Goal: Task Accomplishment & Management: Manage account settings

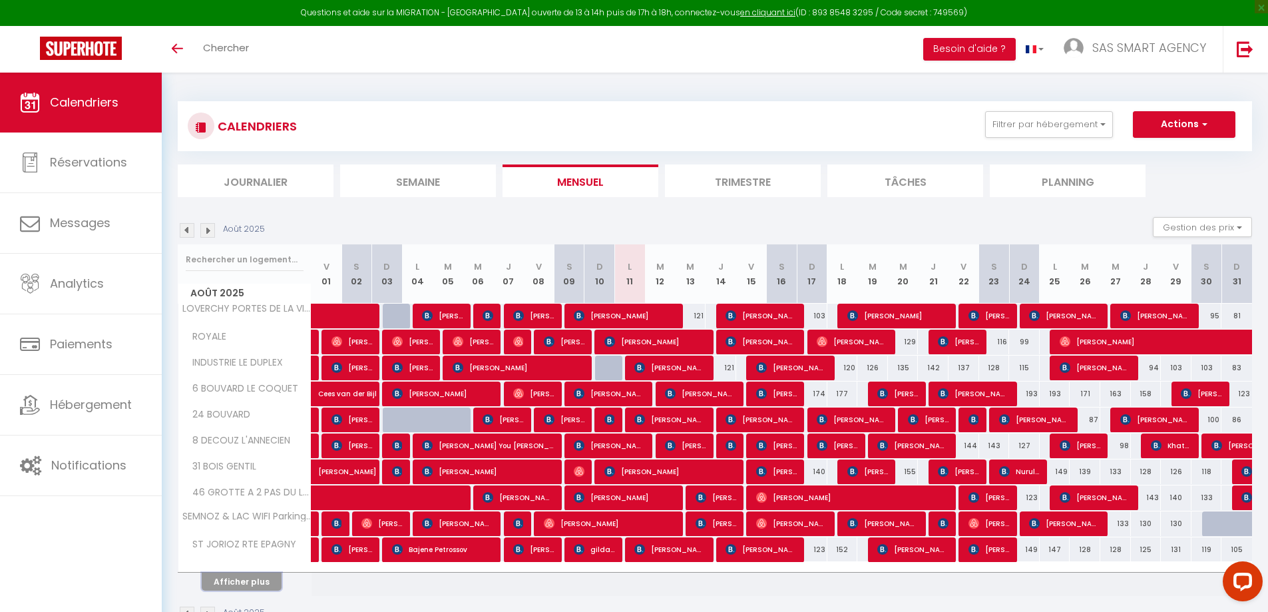
click at [258, 582] on button "Afficher plus" at bounding box center [242, 581] width 80 height 18
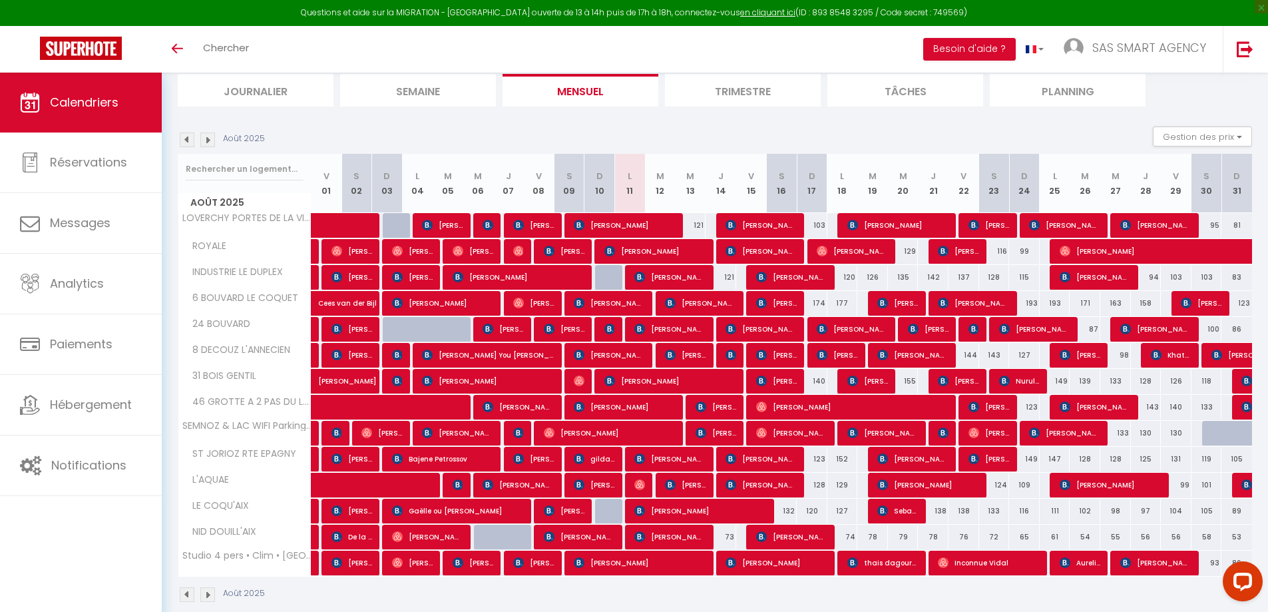
scroll to position [110, 0]
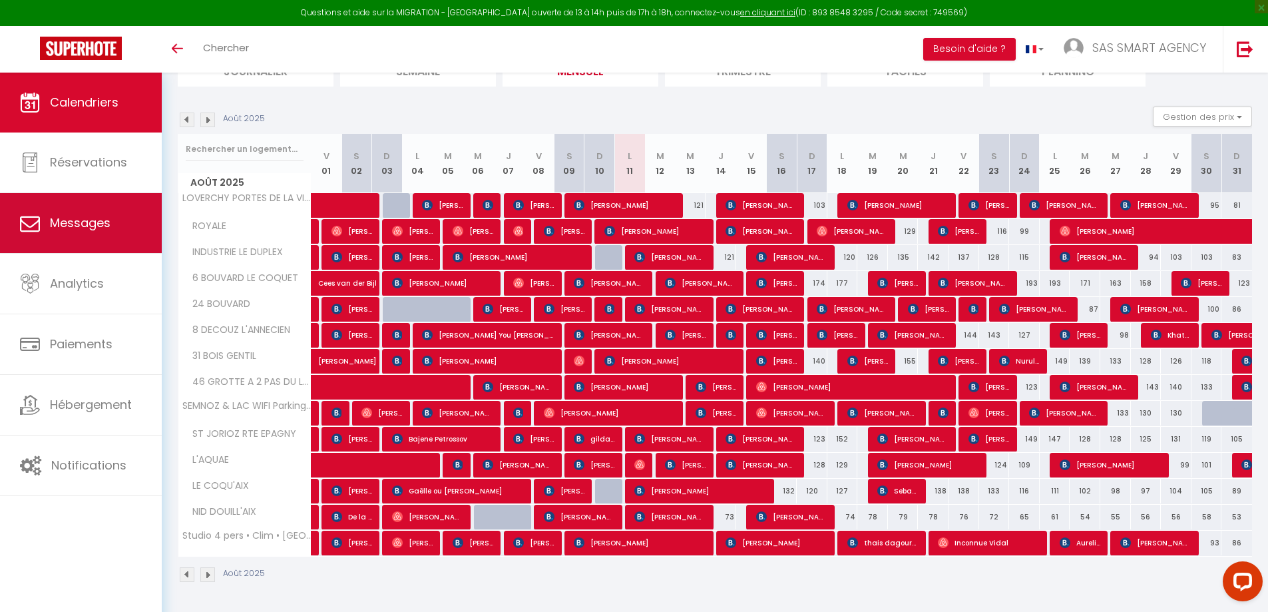
click at [102, 218] on span "Messages" at bounding box center [80, 222] width 61 height 17
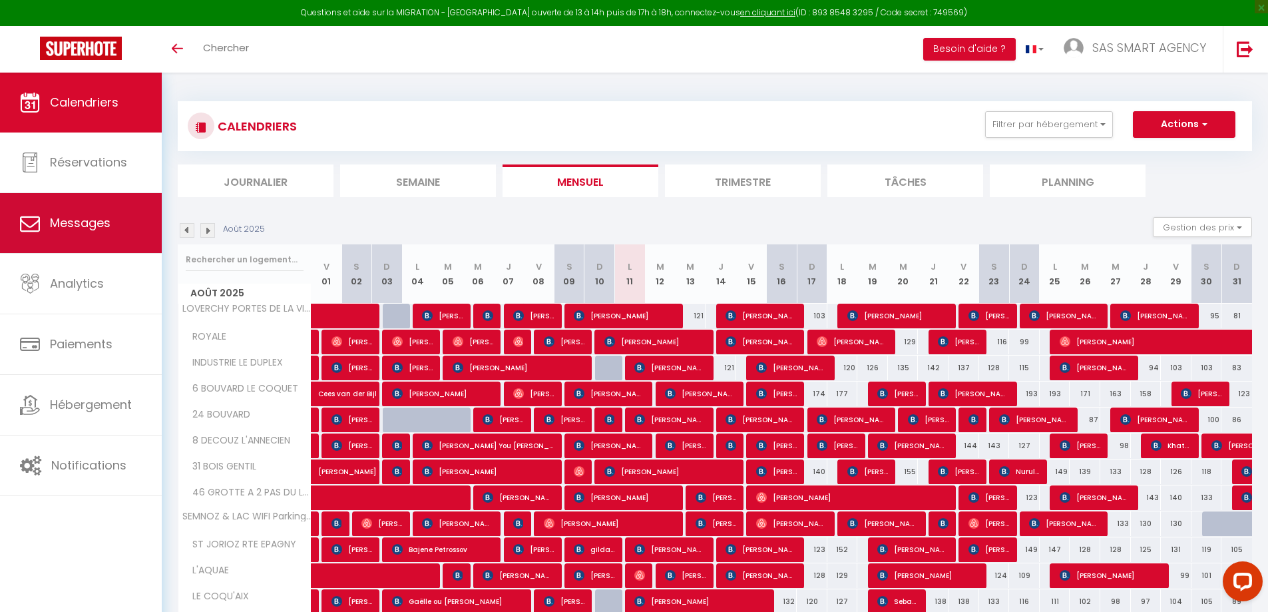
select select "message"
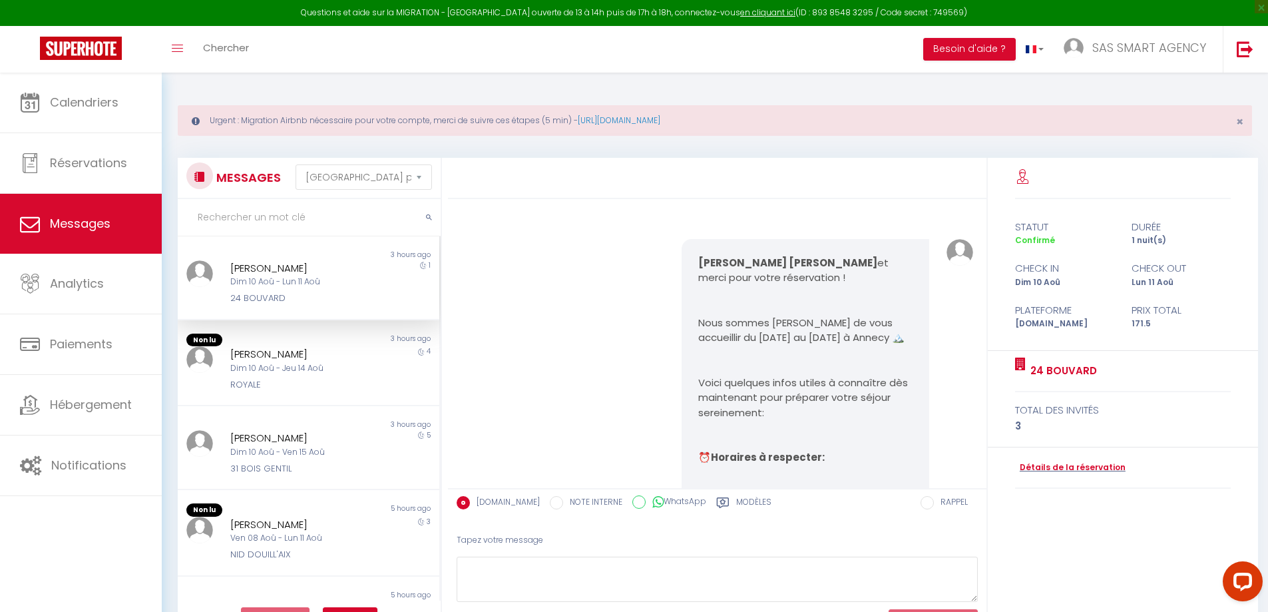
scroll to position [5671, 0]
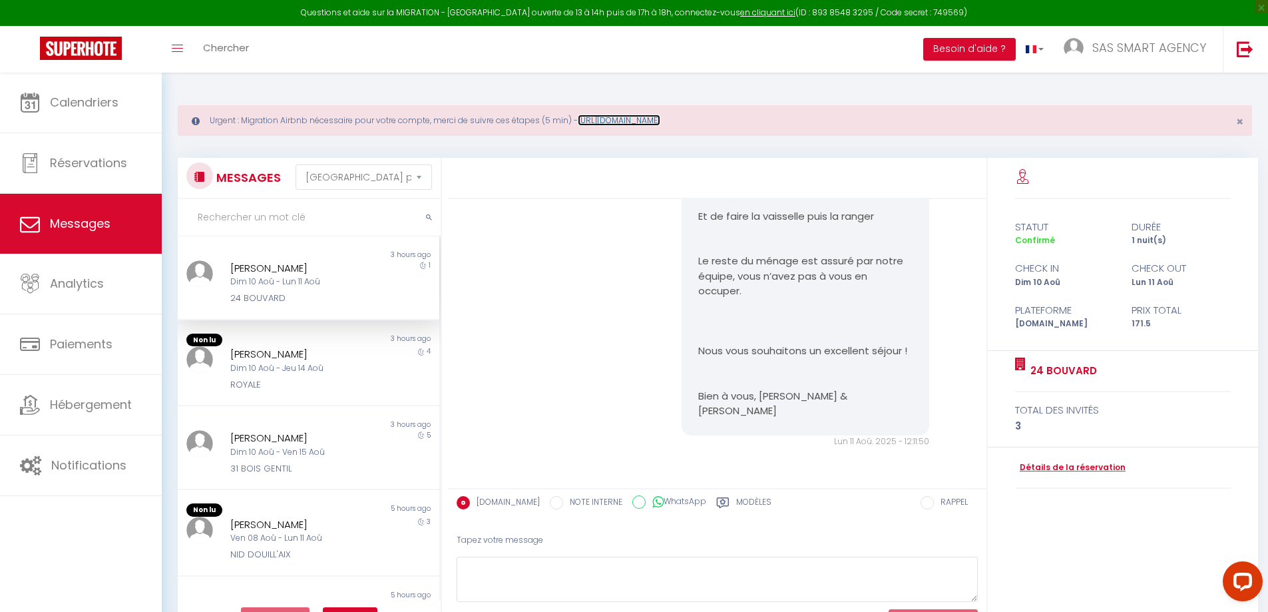
click at [649, 120] on link "[URL][DOMAIN_NAME]" at bounding box center [619, 119] width 83 height 11
click at [1125, 50] on span "SAS SMART AGENCY" at bounding box center [1149, 47] width 114 height 17
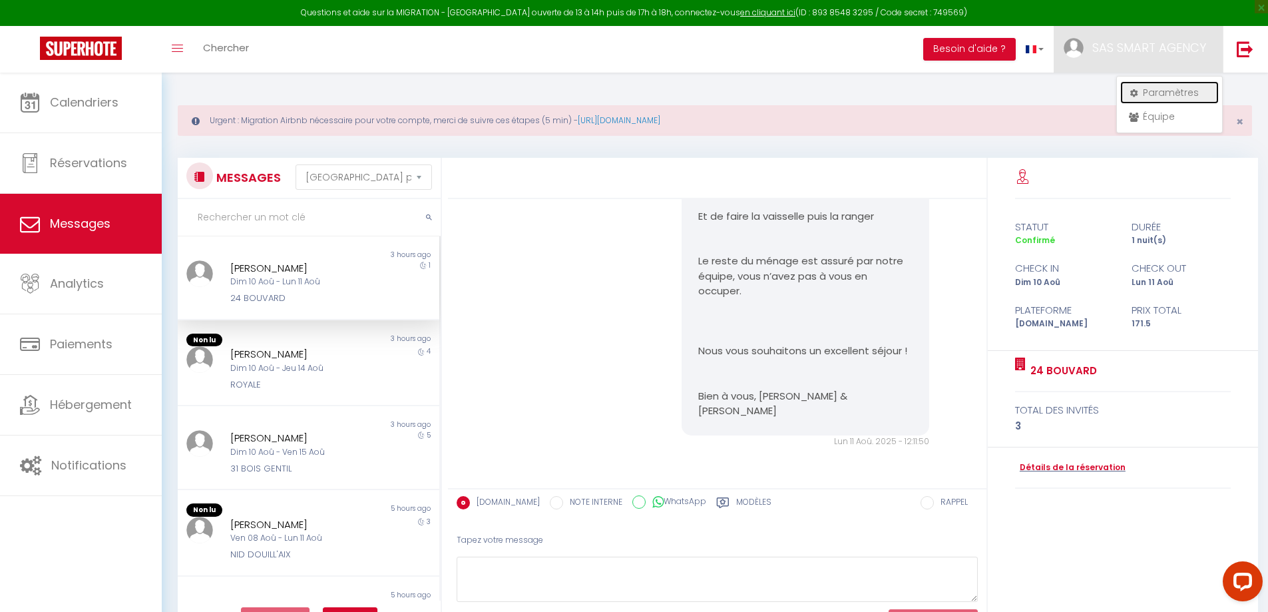
click at [1175, 91] on link "Paramètres" at bounding box center [1169, 92] width 98 height 23
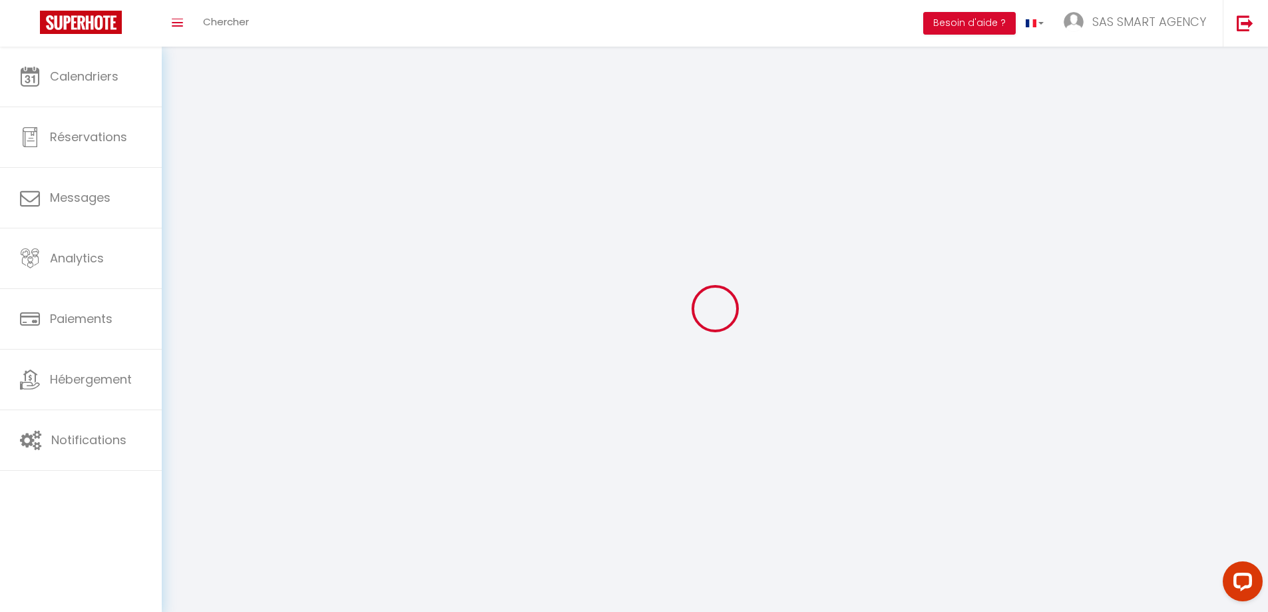
type input "SAS SMART AGENCY"
type input "[PERSON_NAME] & [PERSON_NAME]"
type input "0783685328"
type input "[STREET_ADDRESS]"
type input "74370"
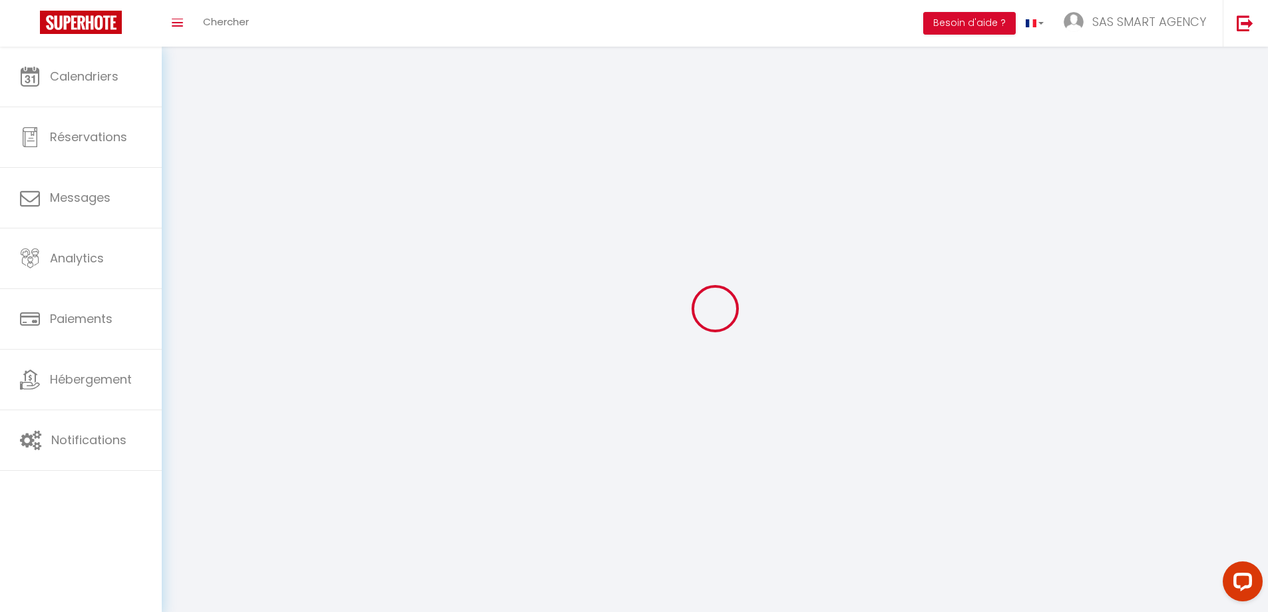
type input "Fillière"
type input "u8xdCRCFJdlzg8OHGXkP9vtzp"
type input "r71bjlWTuTYb5CcshZZOJqyJo"
select select "28"
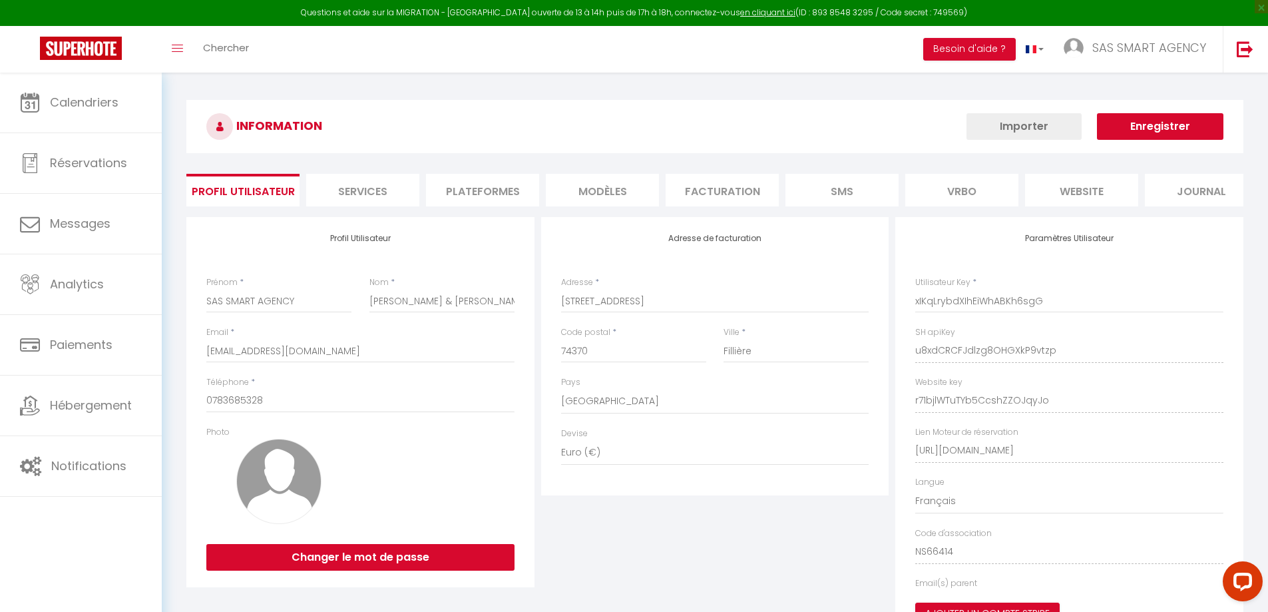
type input "u8xdCRCFJdlzg8OHGXkP9vtzp"
type input "r71bjlWTuTYb5CcshZZOJqyJo"
type input "[URL][DOMAIN_NAME]"
select select "fr"
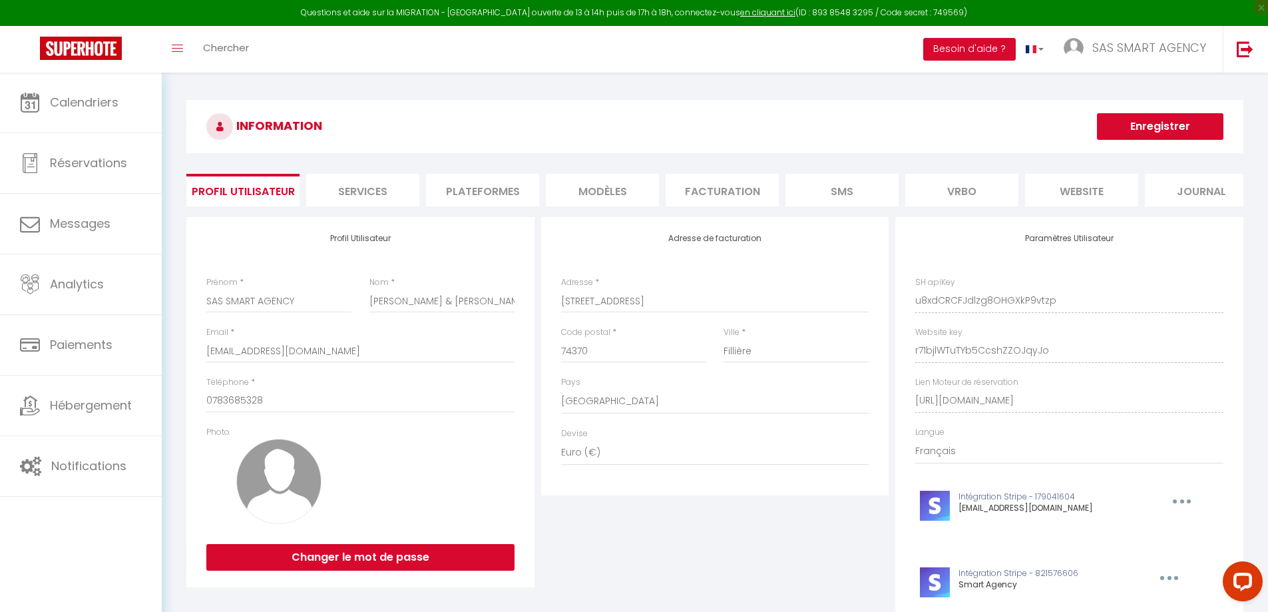
click at [474, 193] on li "Plateformes" at bounding box center [482, 190] width 113 height 33
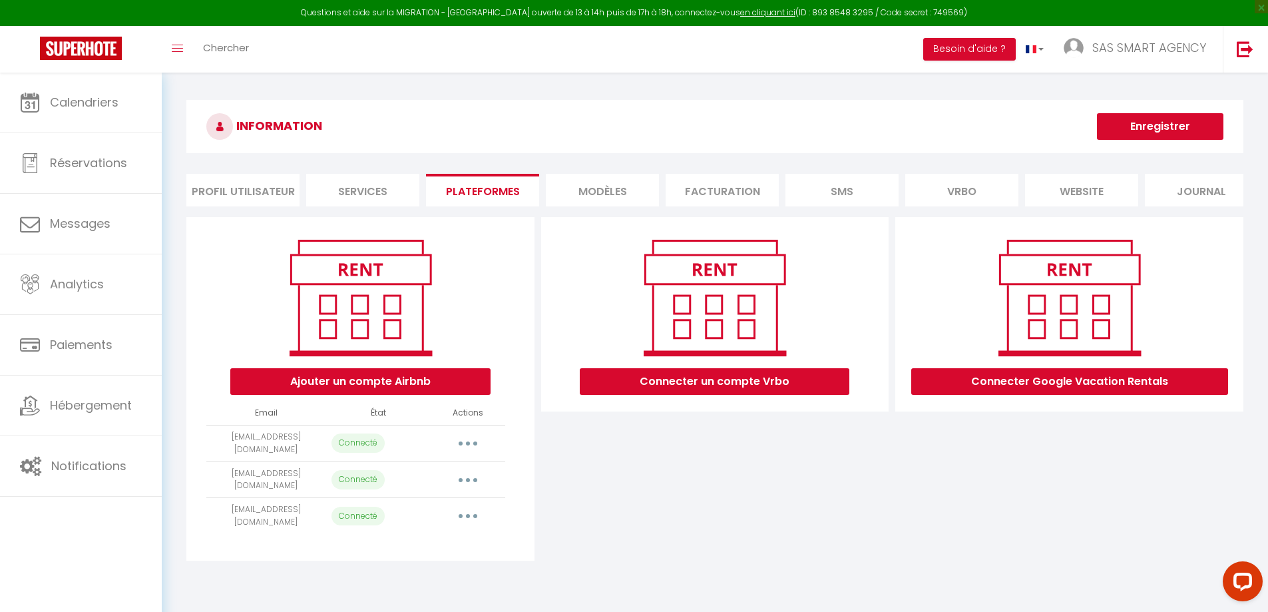
click at [540, 219] on div "INFORMATION Enregistrer Profil Utilisateur Services Plateformes MODÈLES Factura…" at bounding box center [714, 332] width 1057 height 464
click at [468, 518] on icon "button" at bounding box center [468, 516] width 4 height 4
